Goal: Find specific page/section

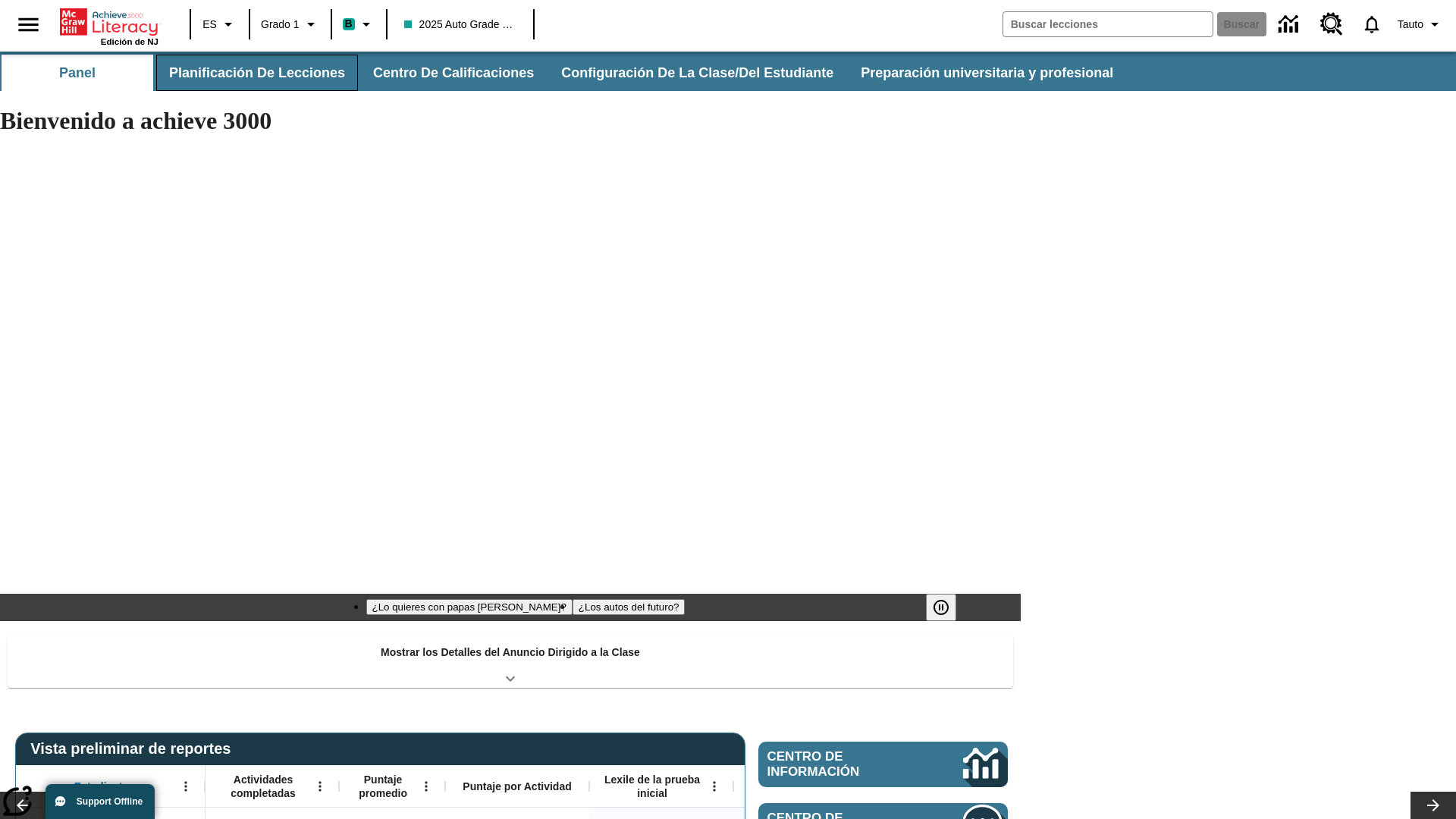
click at [254, 73] on button "Planificación de lecciones" at bounding box center [257, 72] width 202 height 36
